Goal: Transaction & Acquisition: Purchase product/service

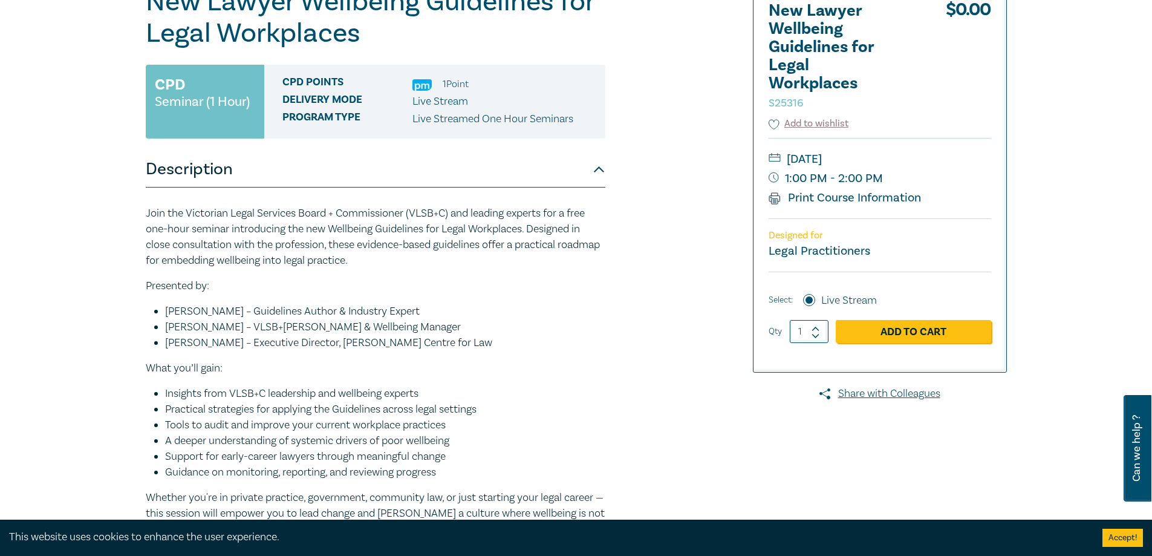
scroll to position [181, 0]
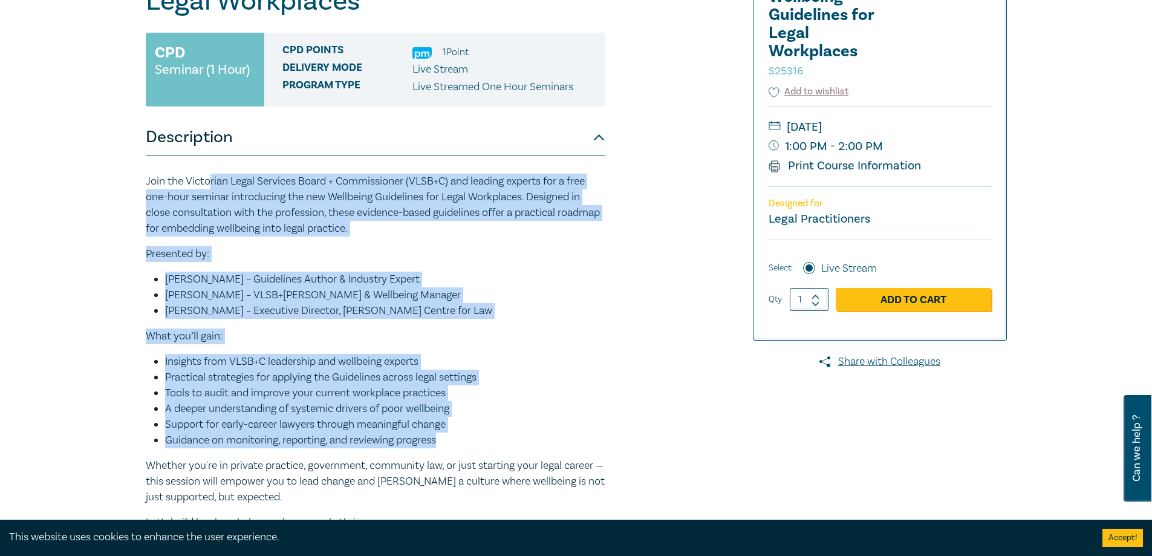
drag, startPoint x: 210, startPoint y: 184, endPoint x: 474, endPoint y: 437, distance: 365.8
click at [473, 437] on div "Join the Victorian Legal Services Board + Commissioner (VLSB+C) and leading exp…" at bounding box center [376, 365] width 460 height 382
click at [890, 296] on link "Add to Cart" at bounding box center [913, 299] width 155 height 23
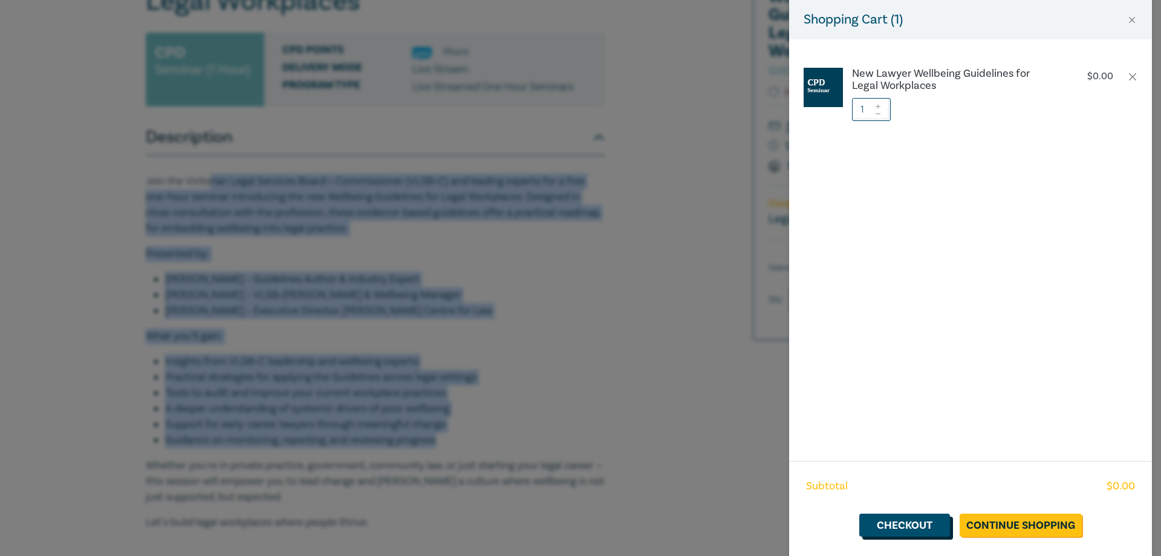
click at [926, 524] on link "Checkout" at bounding box center [905, 525] width 91 height 23
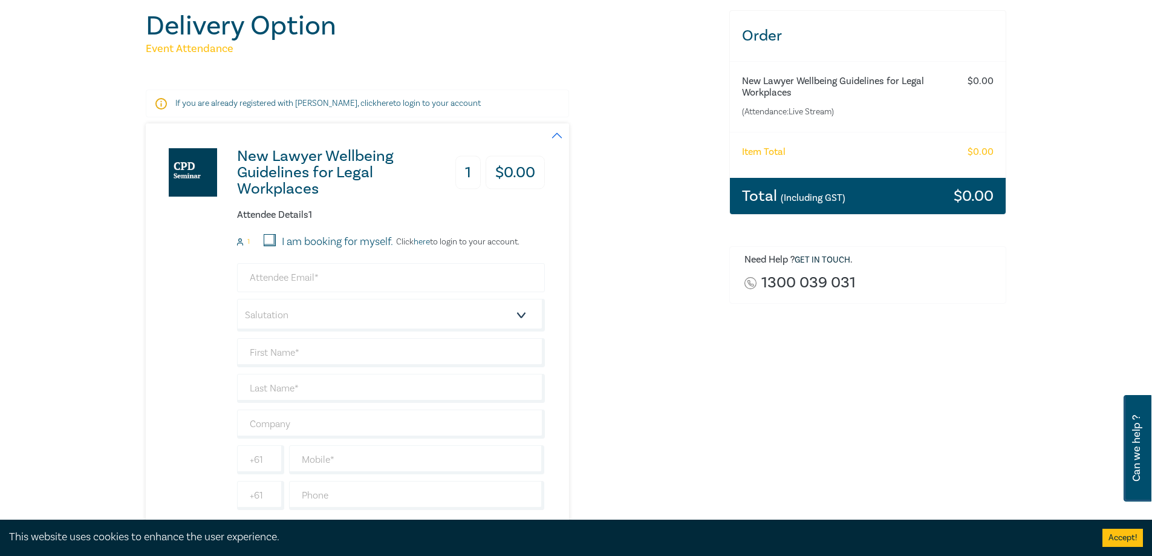
scroll to position [121, 0]
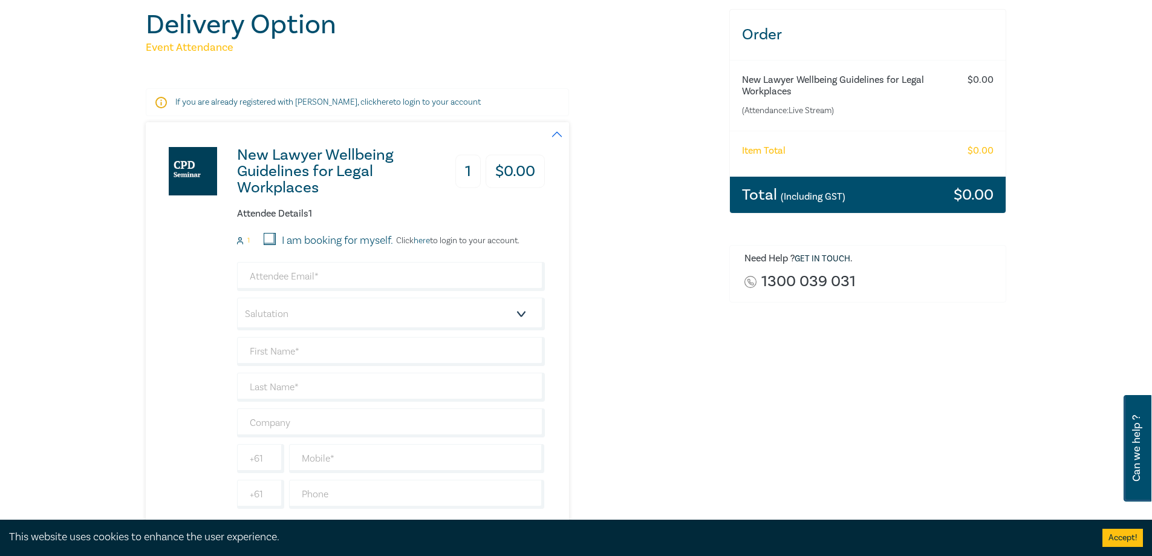
click at [270, 235] on input "I am booking for myself." at bounding box center [270, 239] width 12 height 12
checkbox input "true"
click at [293, 281] on input "email" at bounding box center [391, 276] width 308 height 29
type input "roisin@carrollgoldsmith.com.au"
click at [269, 319] on select "Salutation Mr. Mrs. Ms. Miss Dr. Prof. Other" at bounding box center [391, 314] width 308 height 33
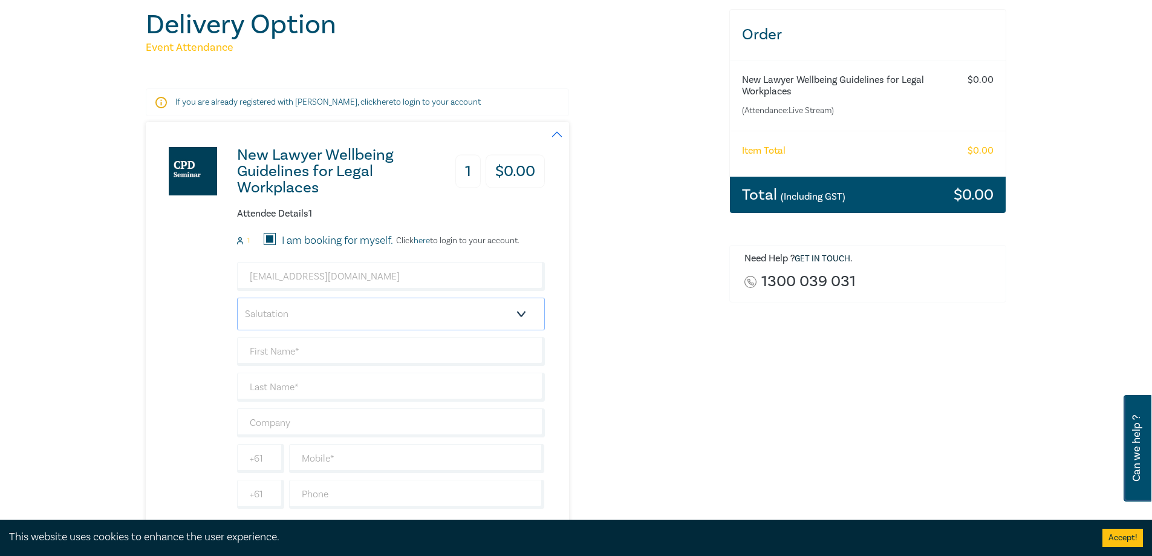
select select "Miss"
click at [237, 298] on select "Salutation Mr. Mrs. Ms. Miss Dr. Prof. Other" at bounding box center [391, 314] width 308 height 33
click at [279, 361] on input "text" at bounding box center [391, 351] width 308 height 29
type input "ROISIN"
type input "MCGUIGAN"
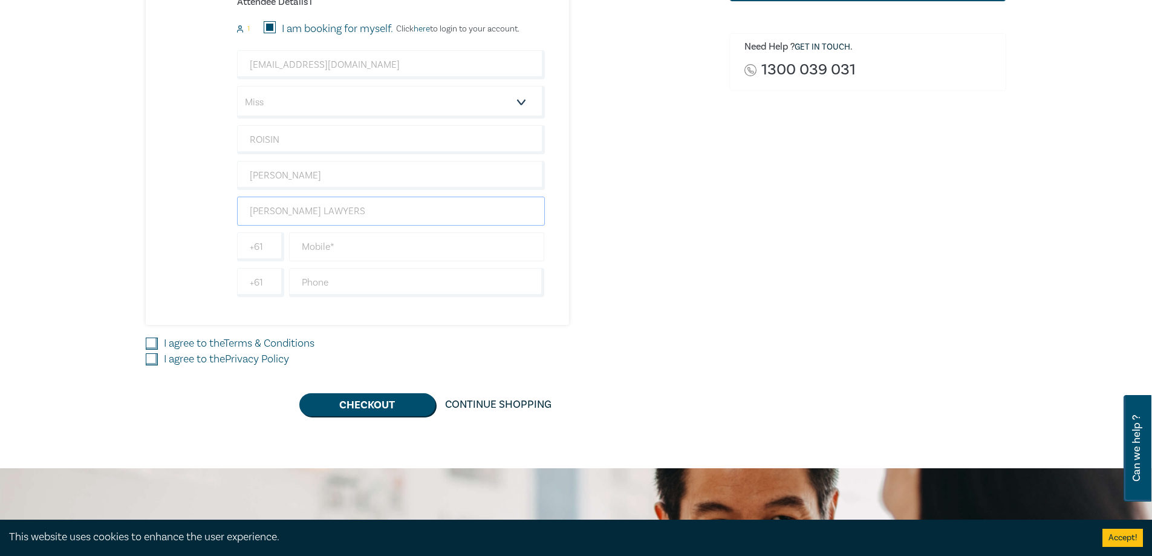
scroll to position [363, 0]
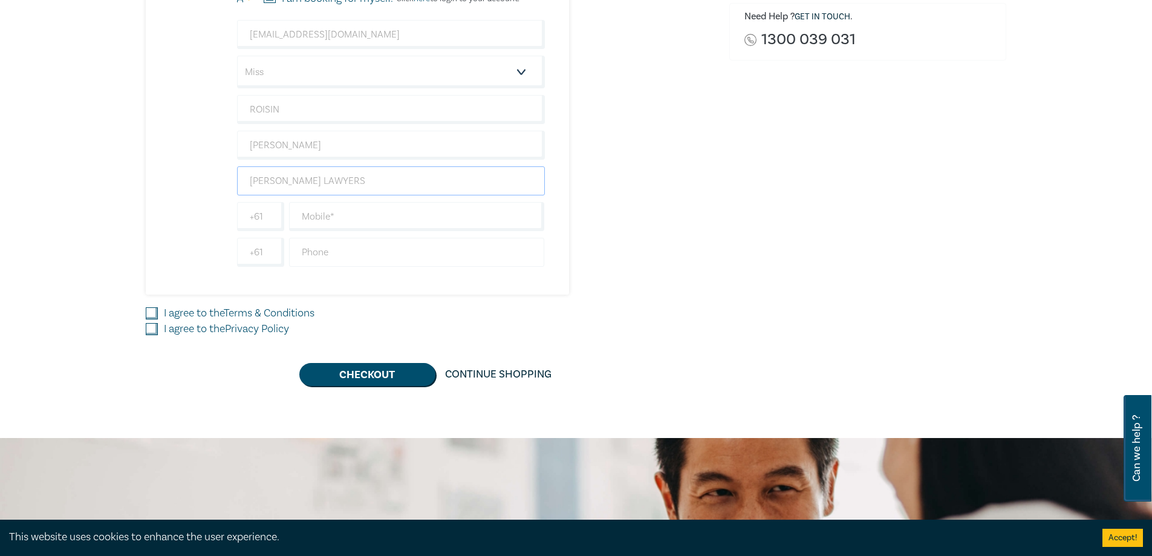
type input "CARROLL GOLDSMITH LAWYERS"
click at [309, 253] on input "text" at bounding box center [417, 252] width 256 height 29
click at [316, 220] on input "text" at bounding box center [417, 216] width 256 height 29
type input "0432045065"
click at [152, 313] on input "I agree to the Terms & Conditions" at bounding box center [152, 313] width 12 height 12
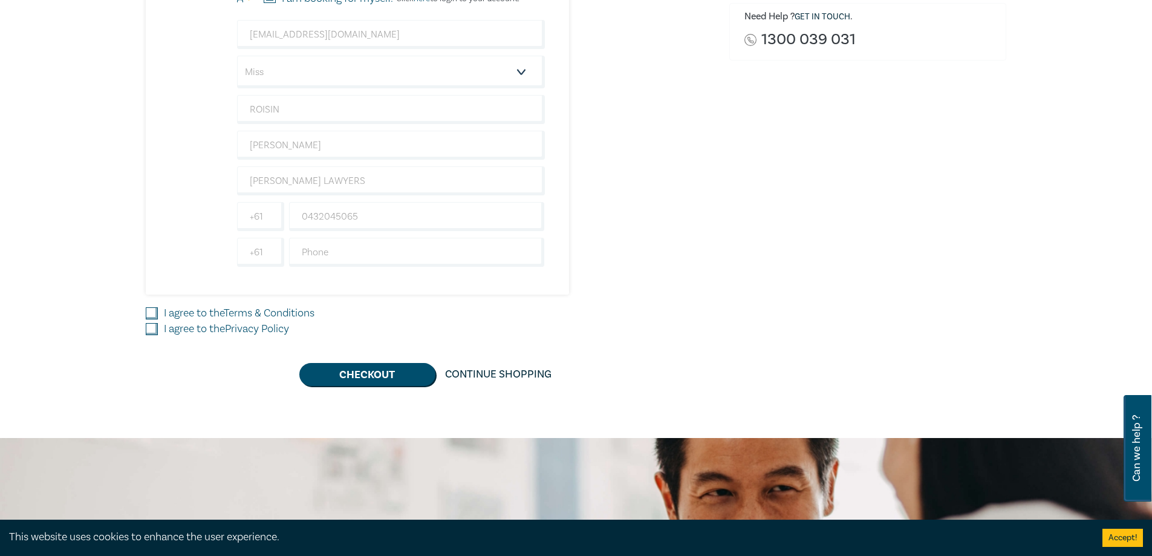
checkbox input "true"
click at [155, 331] on input "I agree to the Privacy Policy" at bounding box center [152, 329] width 12 height 12
checkbox input "true"
click at [393, 379] on button "Checkout" at bounding box center [367, 374] width 136 height 23
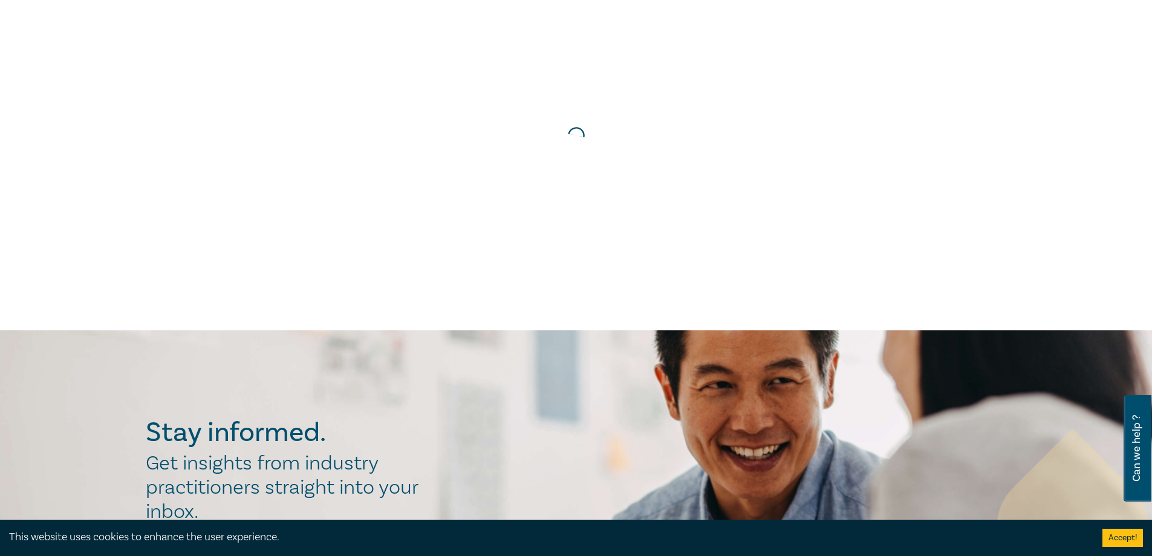
scroll to position [0, 0]
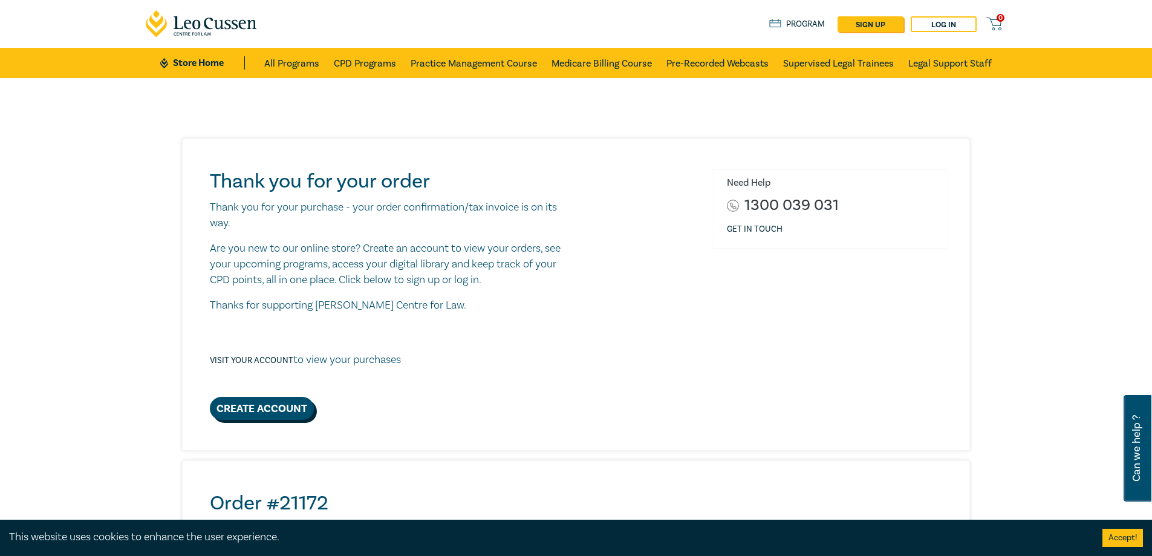
click at [268, 402] on link "Create Account" at bounding box center [262, 408] width 104 height 23
select select "AU"
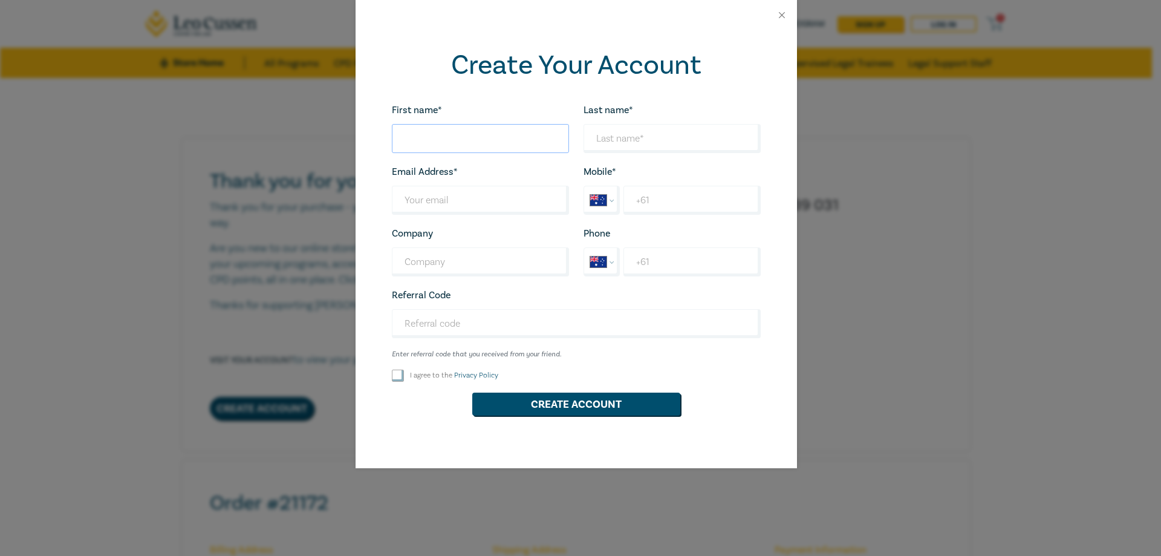
click at [424, 130] on input "First name*" at bounding box center [480, 138] width 177 height 29
click at [463, 145] on input "First name*" at bounding box center [480, 138] width 177 height 29
type input "ROISIN"
type input "C"
type input "MCGUIGAN"
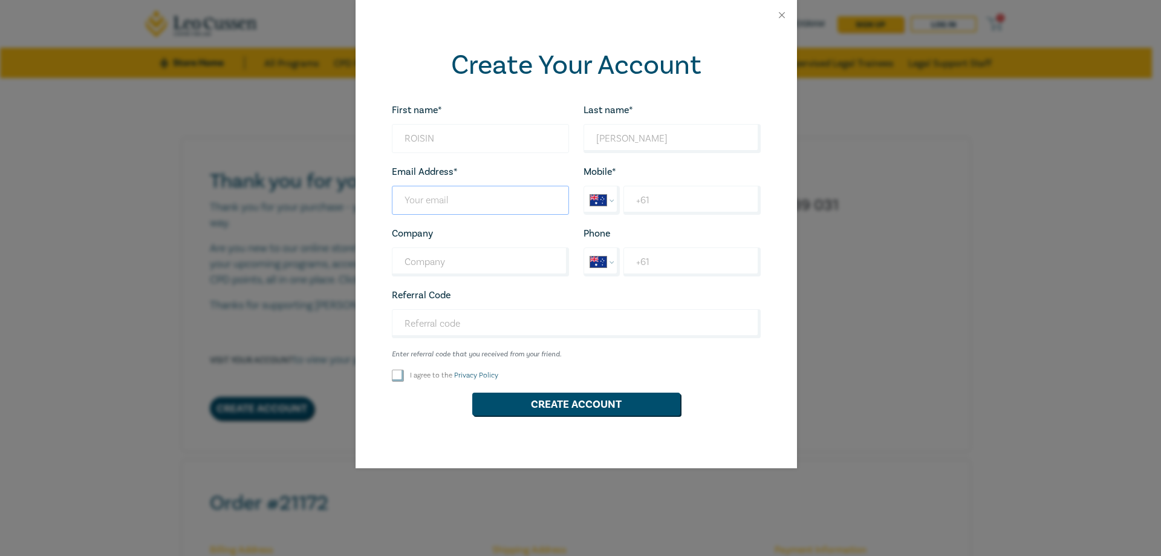
type input "f"
type input "roisin@carrollgoldsmith.com.au"
click at [656, 202] on input "+61" at bounding box center [692, 200] width 137 height 29
type input "+61 0432 045 065"
click at [452, 266] on input "Company" at bounding box center [480, 261] width 177 height 29
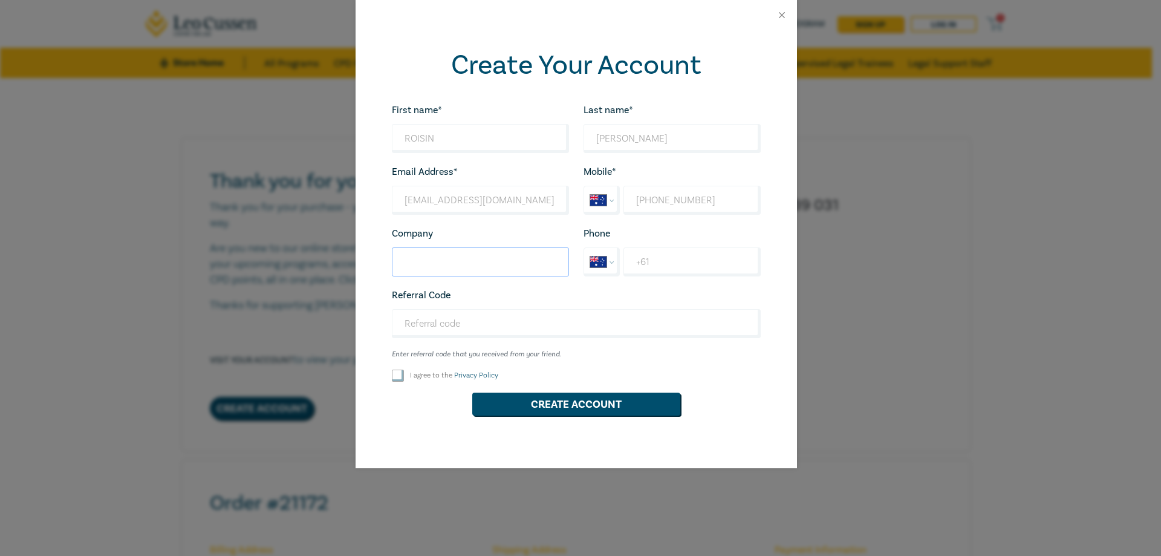
type input "V"
type input "CARROLL GOLDSMITH LAWYERS"
click at [399, 370] on div "First name* ROISIN Looks good! Last name* MCGUIGAN Looks good! Email Address* r…" at bounding box center [577, 264] width 384 height 324
drag, startPoint x: 399, startPoint y: 377, endPoint x: 409, endPoint y: 377, distance: 10.3
click at [398, 377] on input "I agree to the Privacy Policy" at bounding box center [398, 376] width 12 height 12
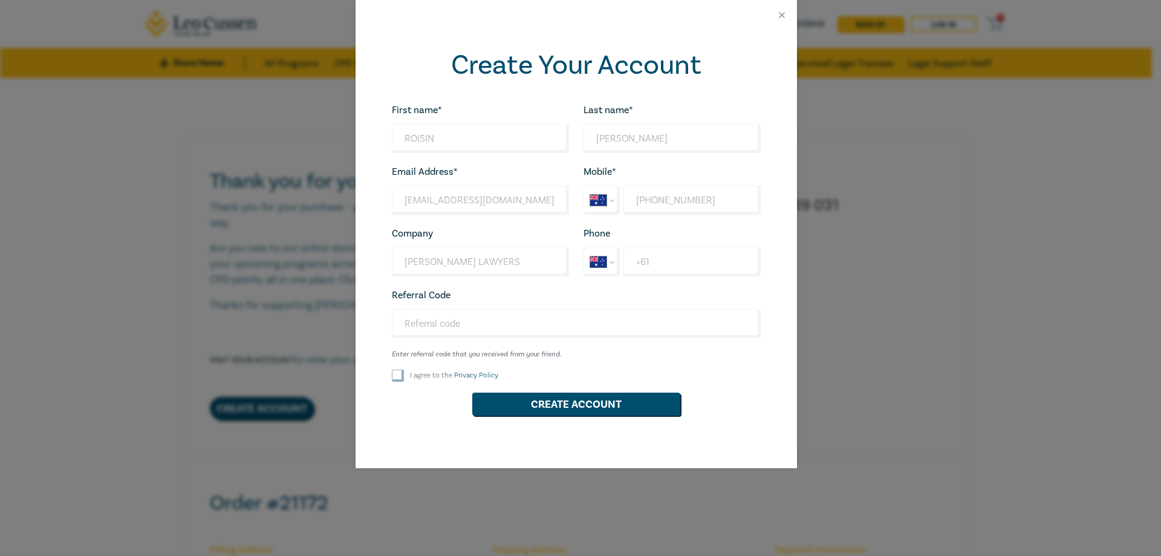
checkbox input "true"
click at [581, 405] on button "Create Account" at bounding box center [576, 404] width 208 height 23
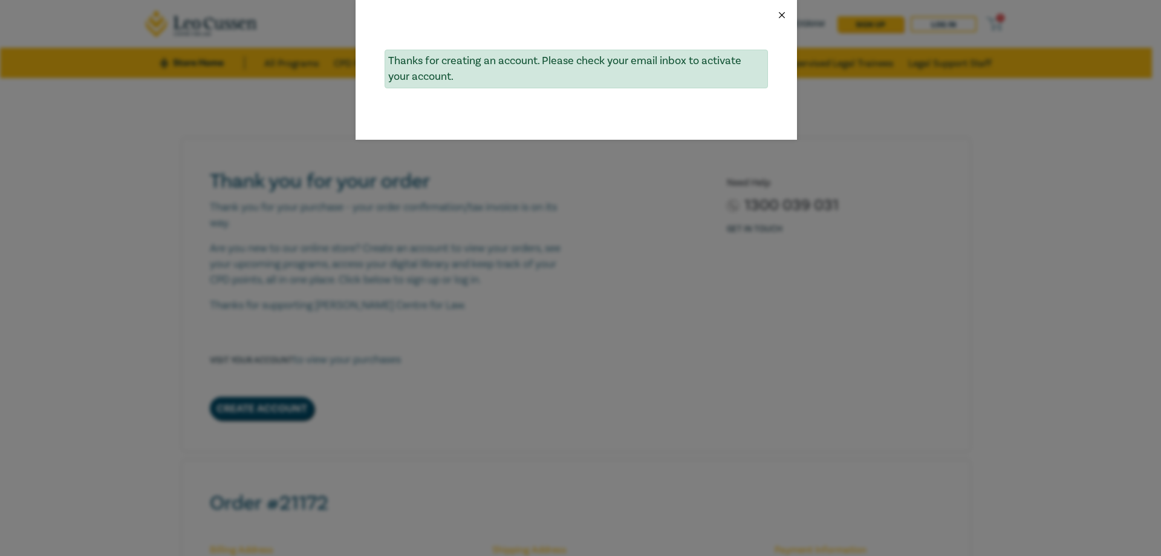
click at [783, 11] on button "Close" at bounding box center [782, 15] width 11 height 11
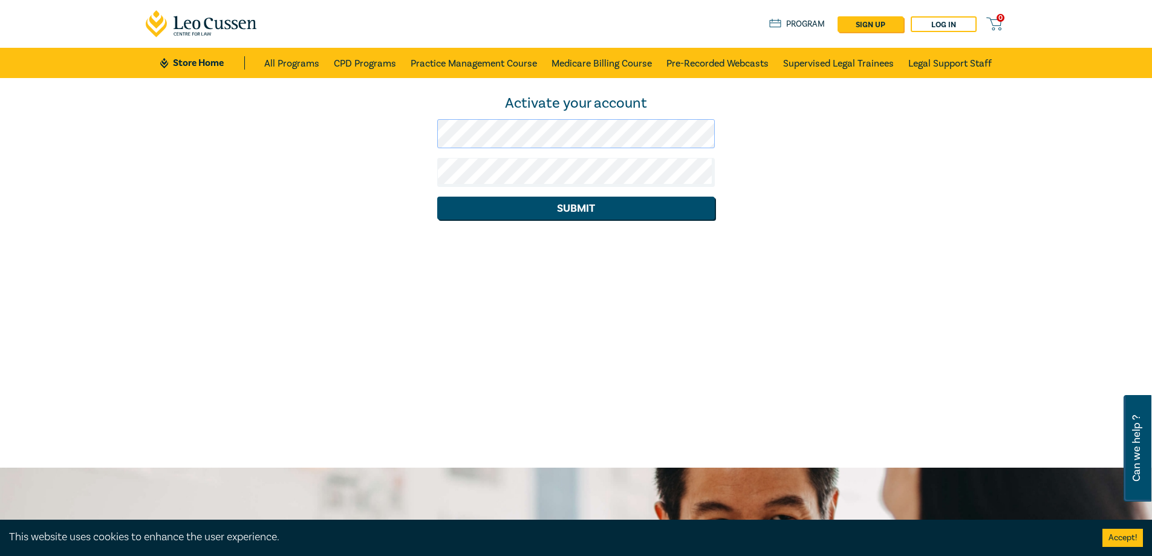
click at [369, 145] on div "Activate your account Submit" at bounding box center [577, 157] width 876 height 126
click at [598, 210] on button "Submit" at bounding box center [576, 208] width 278 height 23
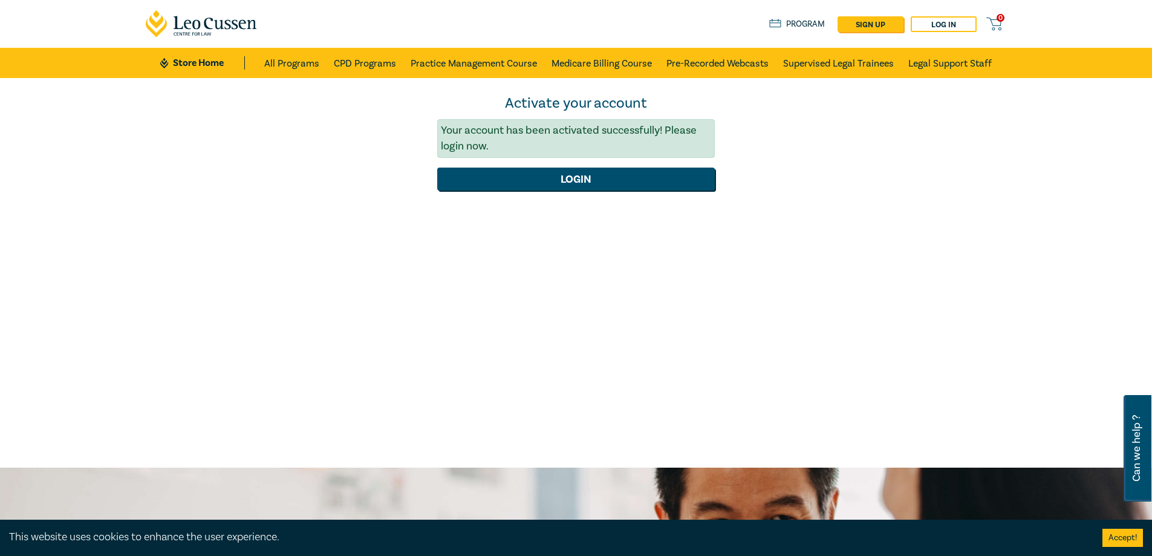
click at [164, 20] on icon at bounding box center [202, 23] width 112 height 27
click at [795, 25] on link "Program" at bounding box center [797, 24] width 56 height 13
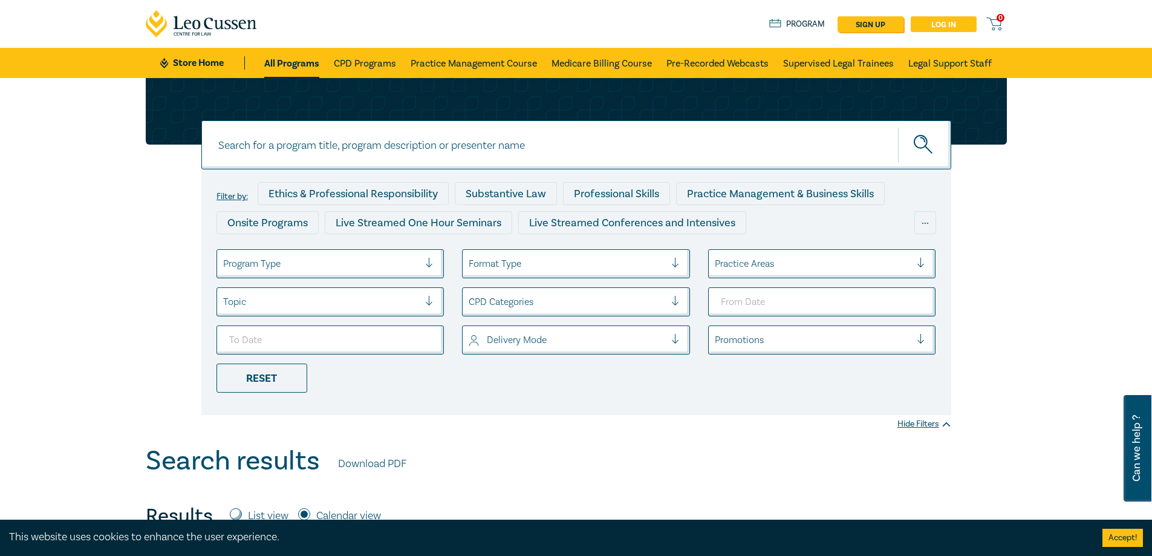
click at [944, 25] on link "Log in" at bounding box center [944, 24] width 66 height 16
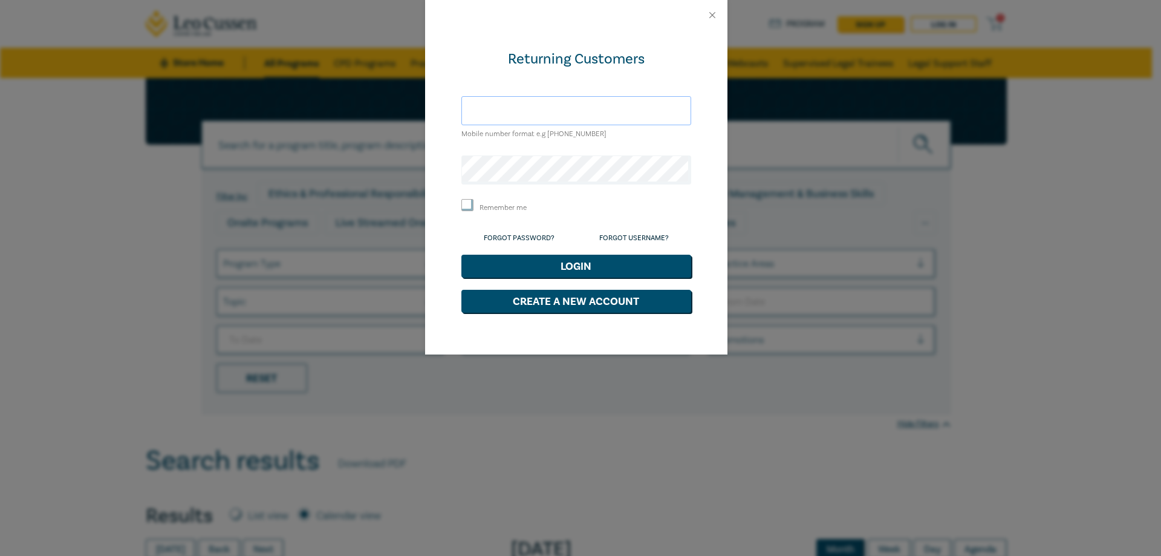
click at [508, 106] on input "text" at bounding box center [577, 110] width 230 height 29
type input "roisin@carrollgoldsmith.com.au"
click at [482, 206] on label "Remember me" at bounding box center [503, 208] width 47 height 10
click at [474, 206] on input "Remember me" at bounding box center [468, 205] width 12 height 12
checkbox input "true"
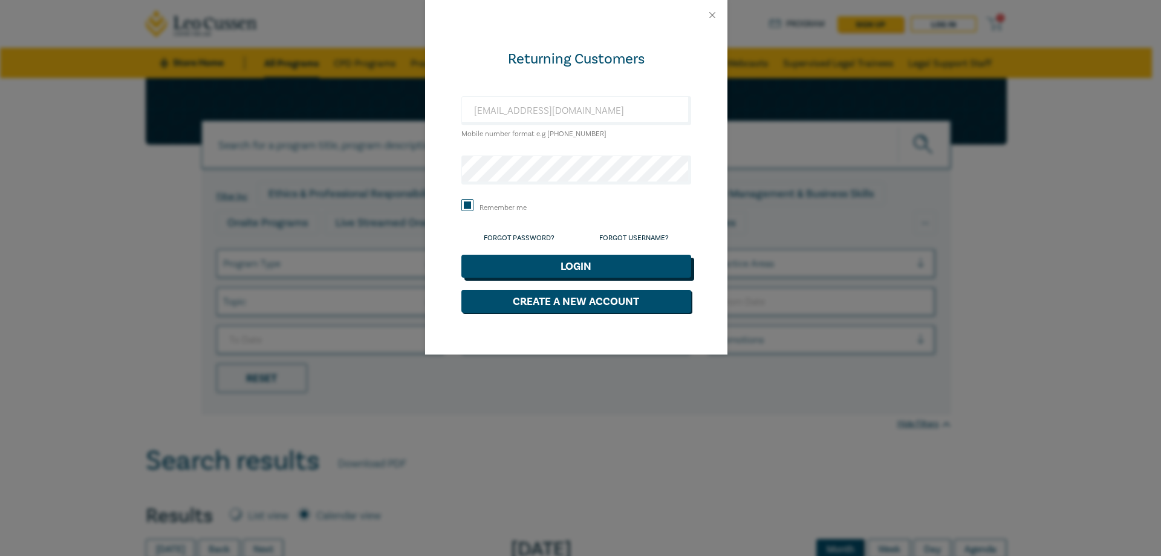
click at [591, 264] on button "Login" at bounding box center [577, 266] width 230 height 23
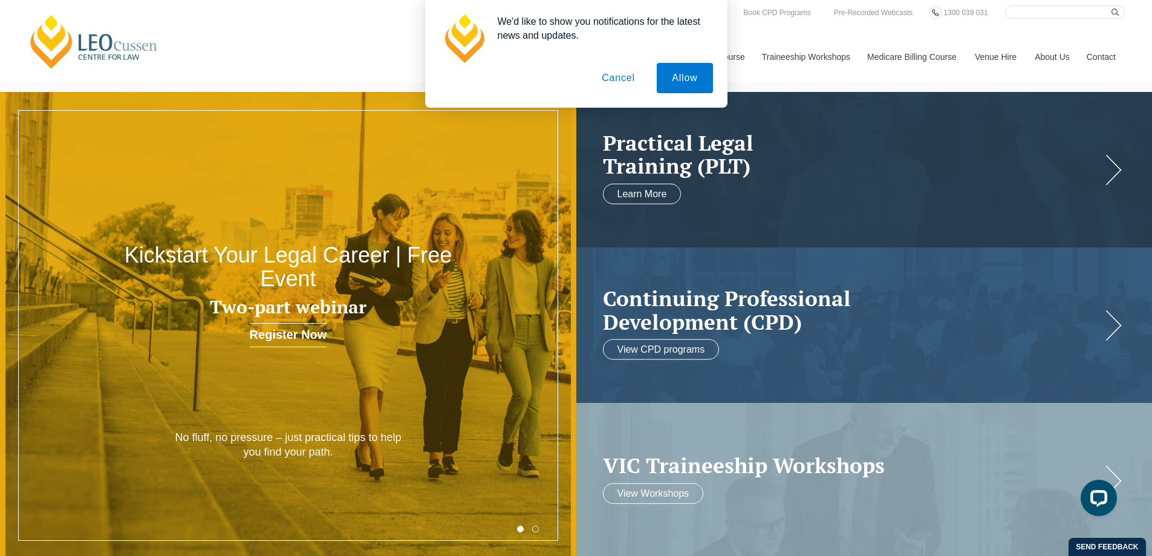
click at [623, 79] on button "Cancel" at bounding box center [619, 78] width 64 height 30
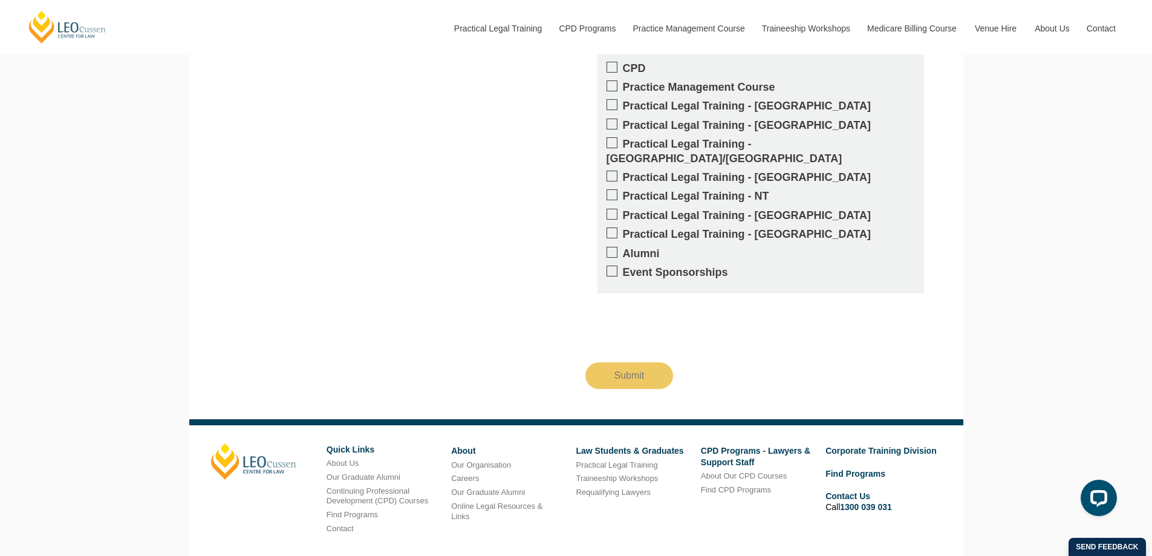
scroll to position [2275, 0]
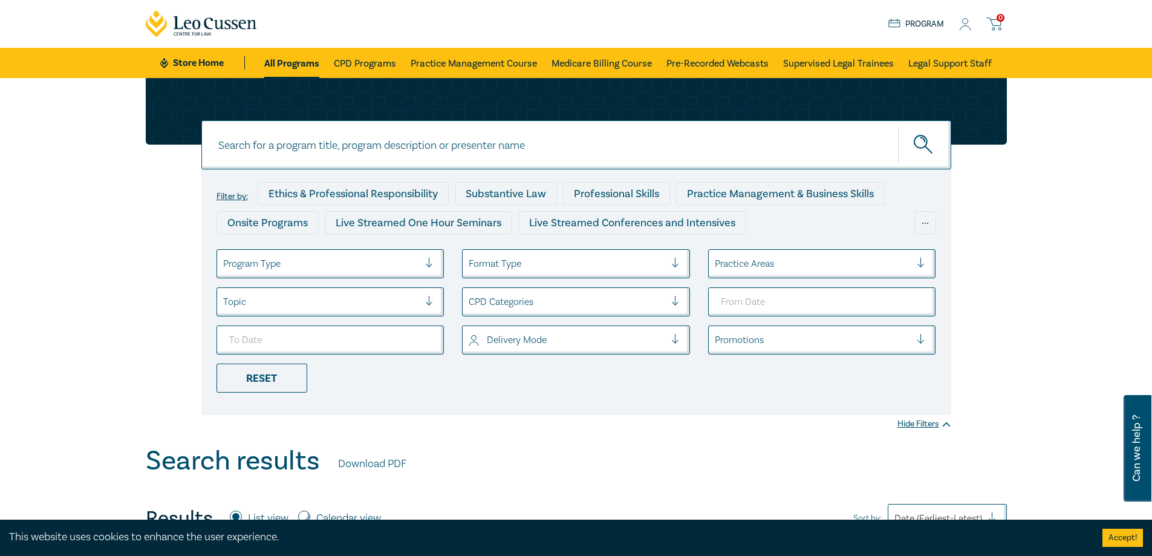
click at [968, 25] on icon at bounding box center [965, 24] width 12 height 13
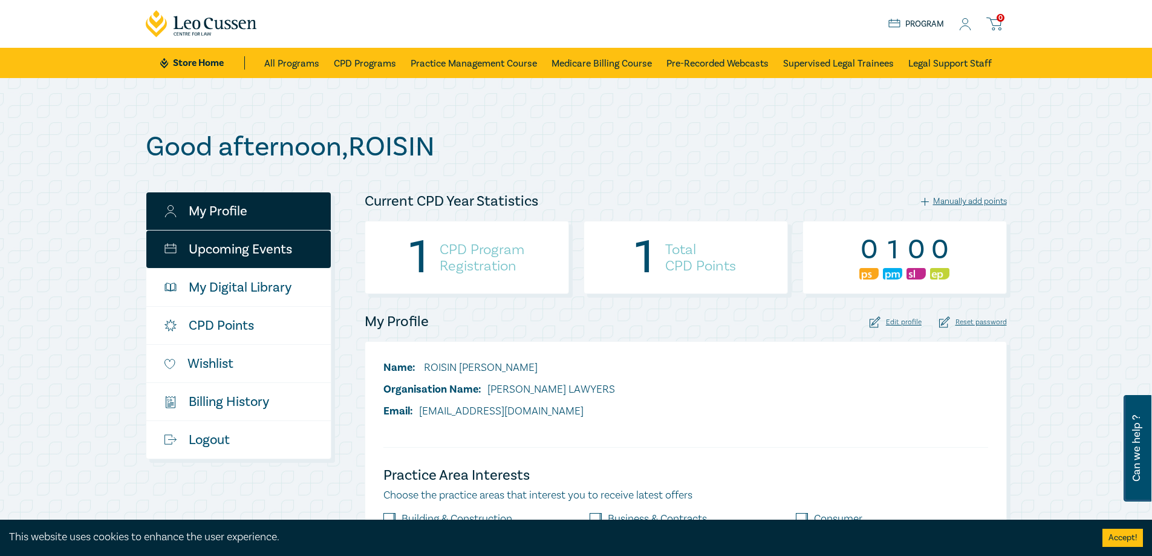
click at [262, 251] on link "Upcoming Events" at bounding box center [238, 249] width 185 height 38
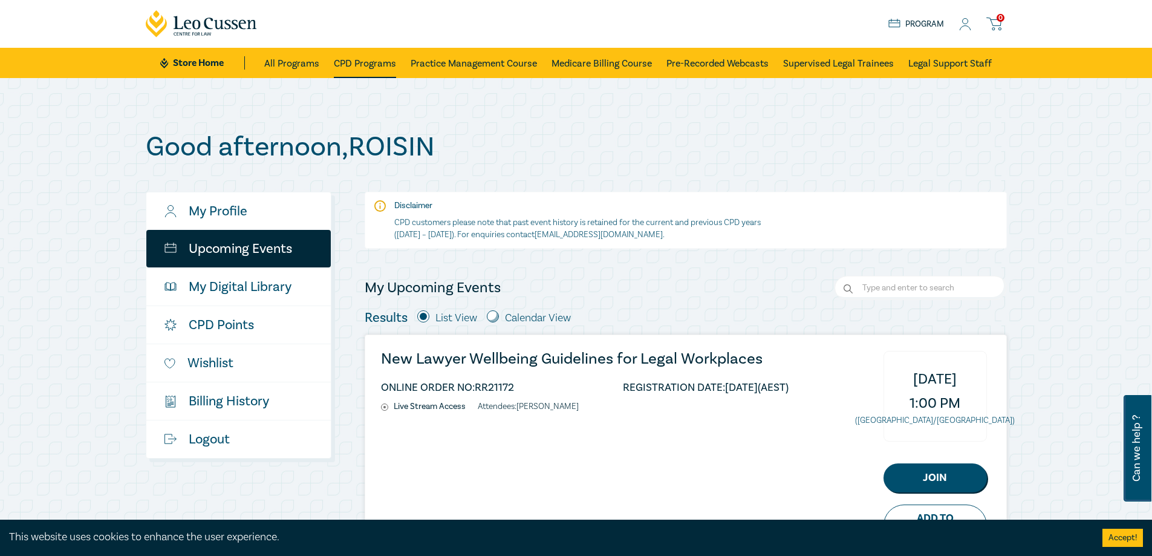
click at [364, 60] on link "CPD Programs" at bounding box center [365, 63] width 62 height 30
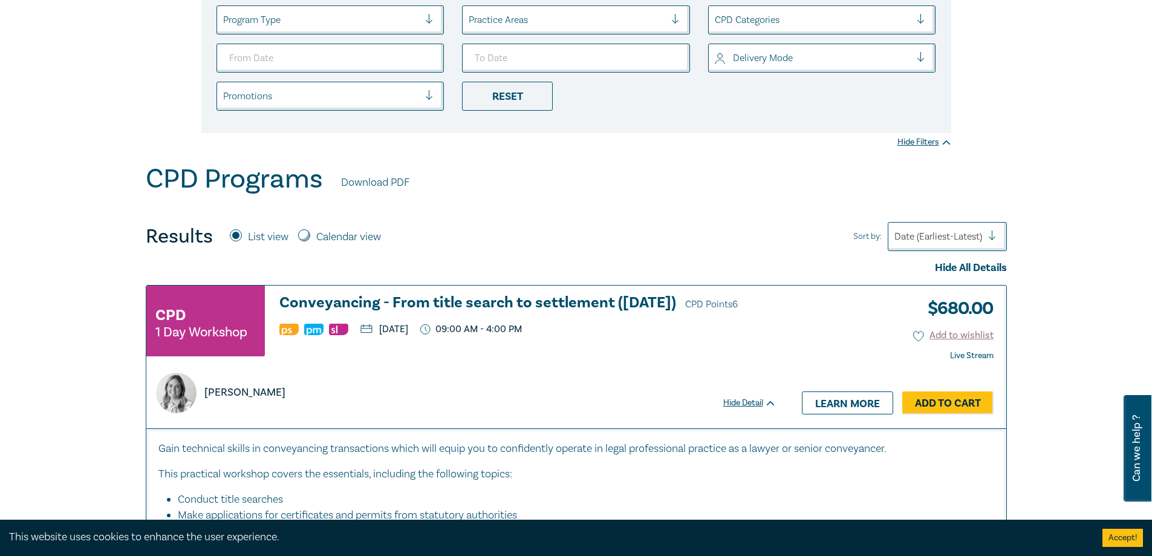
scroll to position [60, 0]
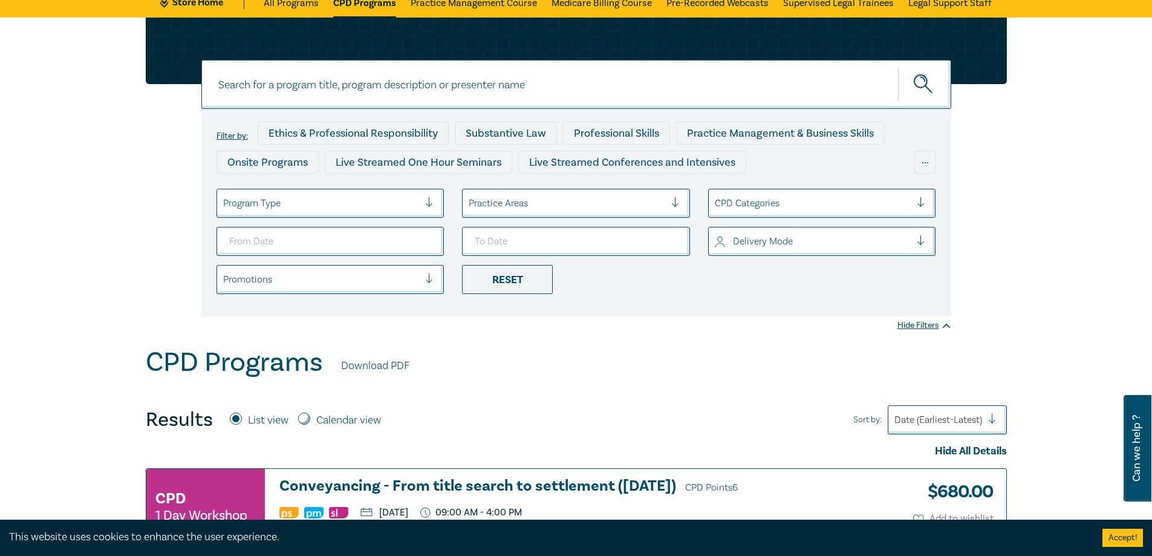
click at [815, 237] on div at bounding box center [813, 242] width 197 height 16
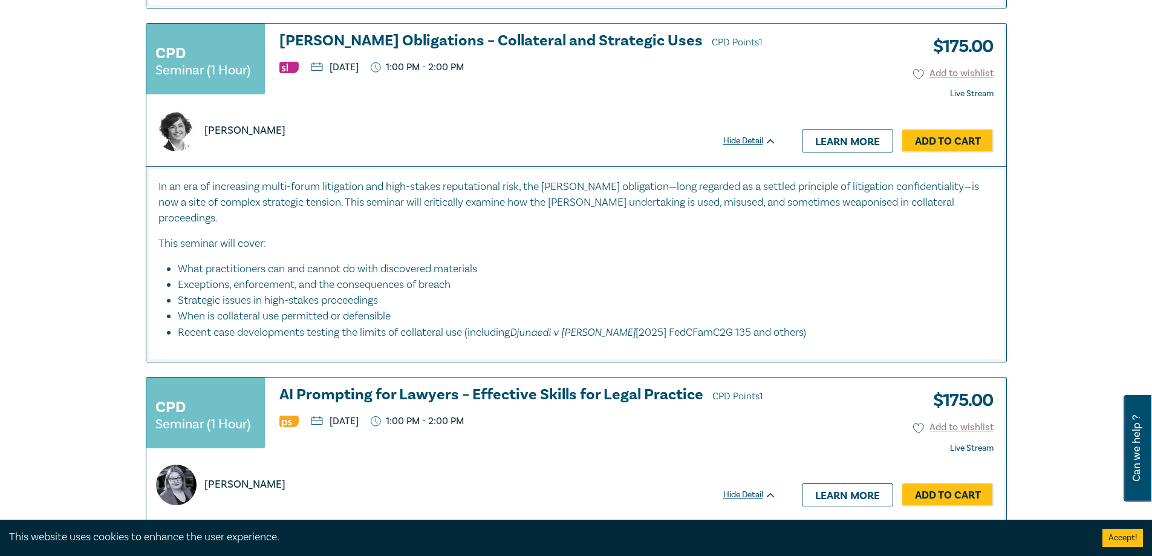
scroll to position [1633, 0]
